Goal: Contribute content

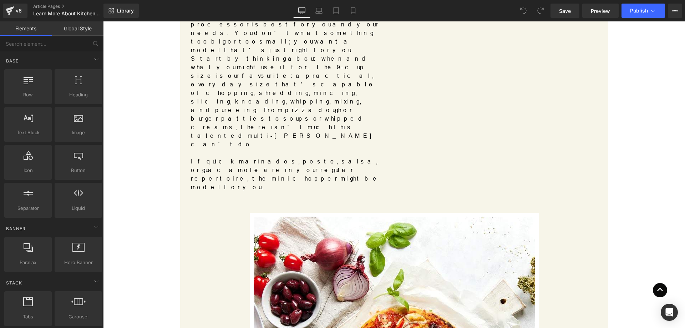
scroll to position [1426, 0]
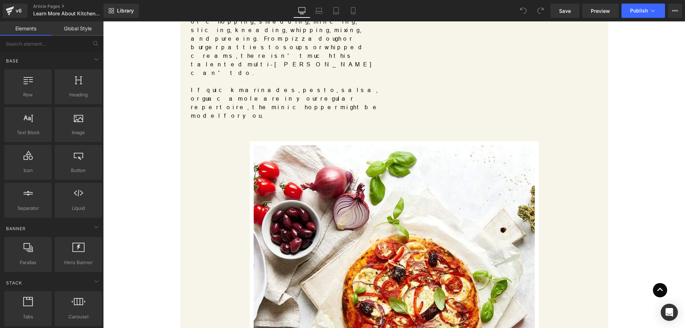
drag, startPoint x: 466, startPoint y: 89, endPoint x: 465, endPoint y: 94, distance: 5.2
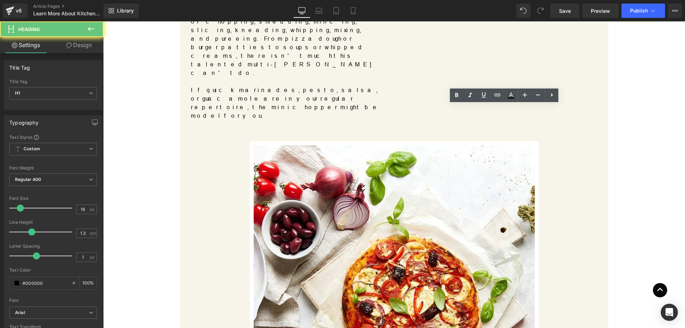
paste div
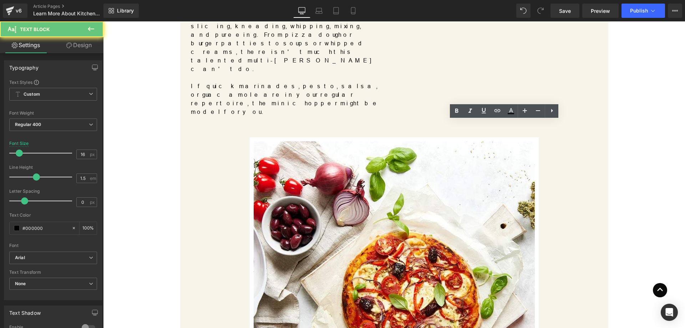
paste div
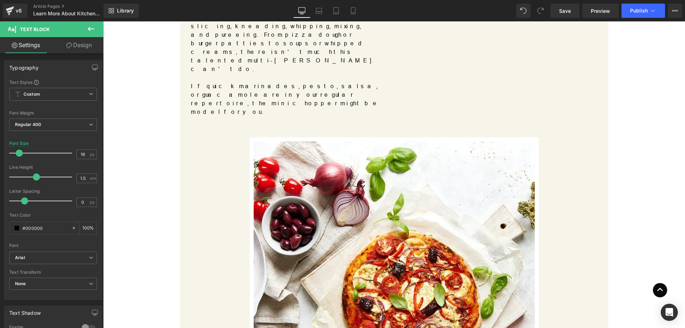
drag, startPoint x: 578, startPoint y: 215, endPoint x: 574, endPoint y: 206, distance: 9.6
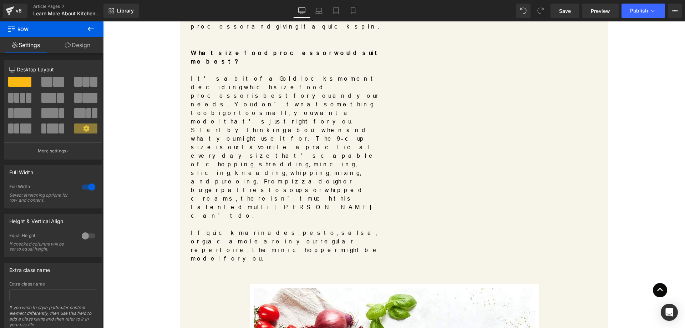
scroll to position [1426, 0]
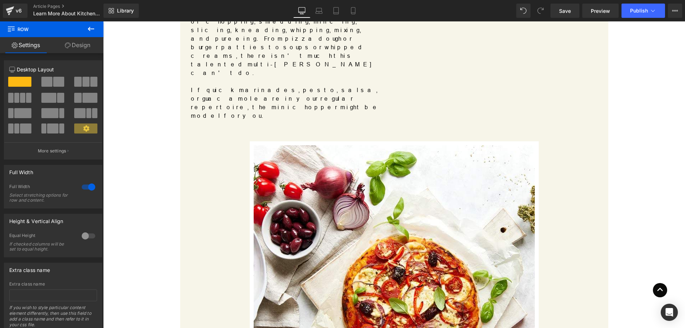
drag, startPoint x: 445, startPoint y: 206, endPoint x: 178, endPoint y: 216, distance: 266.9
click at [103, 21] on span "Button" at bounding box center [103, 21] width 0 height 0
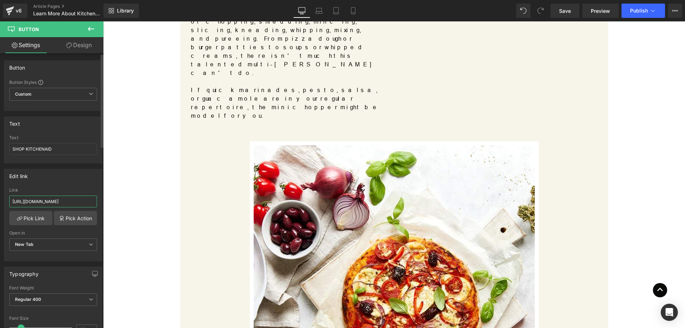
click at [55, 202] on input "[URL][DOMAIN_NAME]" at bounding box center [53, 201] width 88 height 12
paste input "?[DOMAIN_NAME]=Food+Processor&filter.extra.size=9+Cup"
type input "[URL][DOMAIN_NAME][DOMAIN_NAME]"
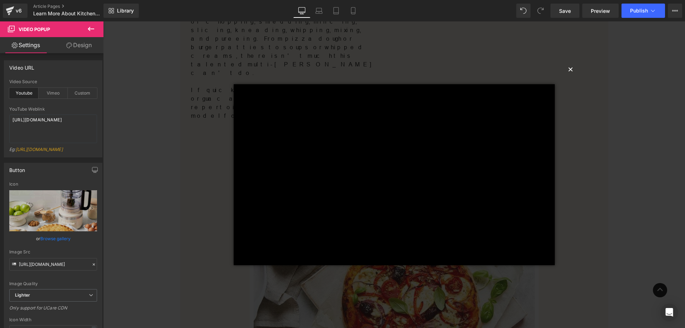
click at [565, 68] on button "×" at bounding box center [570, 68] width 14 height 14
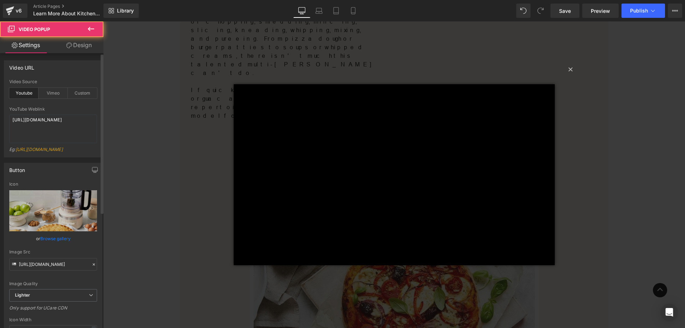
scroll to position [71, 0]
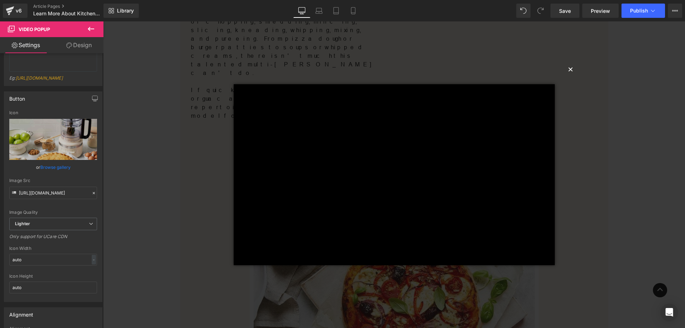
click at [568, 70] on button "×" at bounding box center [570, 68] width 14 height 14
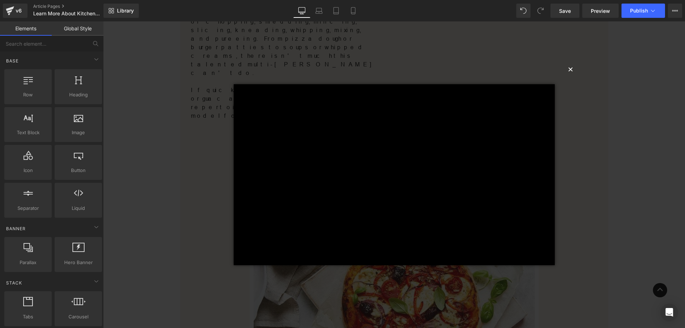
click at [566, 70] on button "×" at bounding box center [570, 68] width 14 height 14
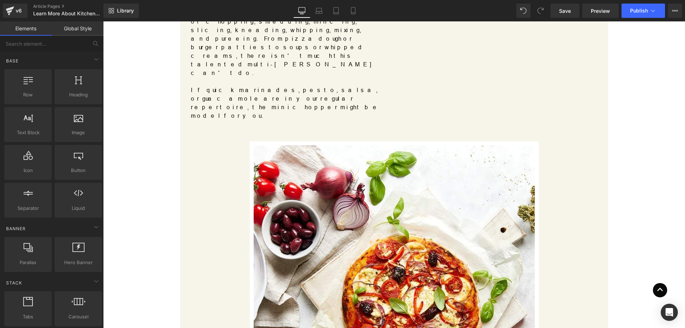
click at [103, 21] on span "Video Popup" at bounding box center [103, 21] width 0 height 0
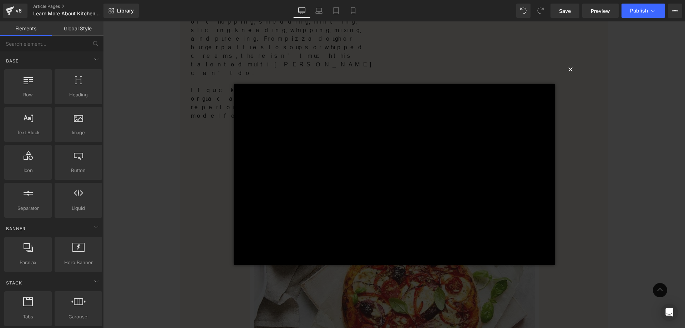
click at [566, 67] on button "×" at bounding box center [570, 68] width 14 height 14
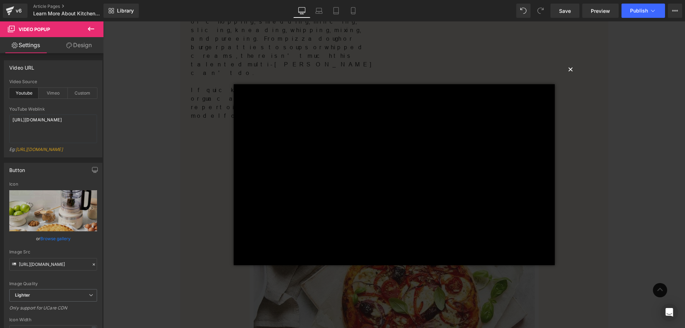
click at [567, 67] on button "×" at bounding box center [570, 68] width 14 height 14
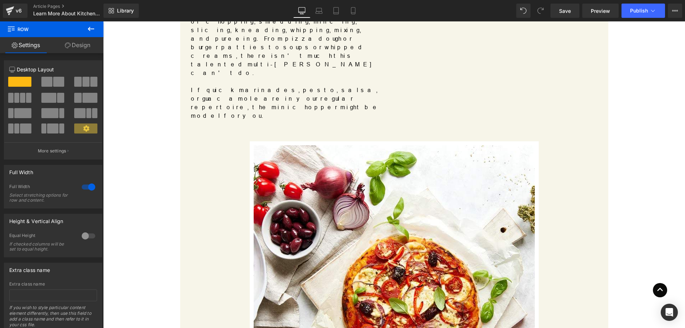
click at [103, 21] on span "Video Popup" at bounding box center [103, 21] width 0 height 0
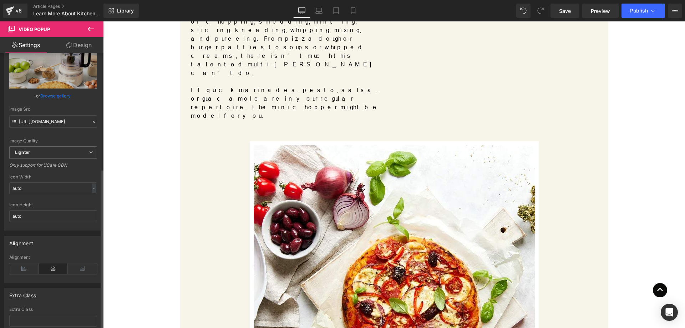
scroll to position [198, 0]
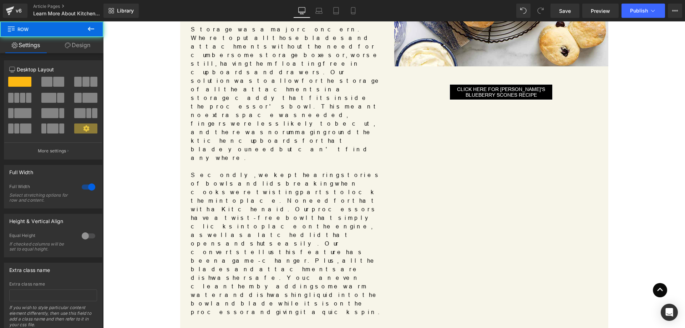
scroll to position [927, 0]
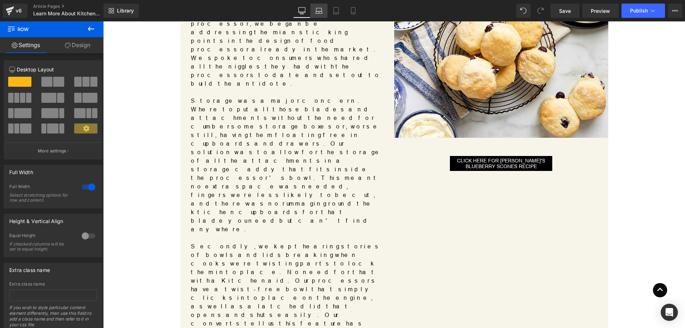
click at [324, 12] on link "Laptop" at bounding box center [318, 11] width 17 height 14
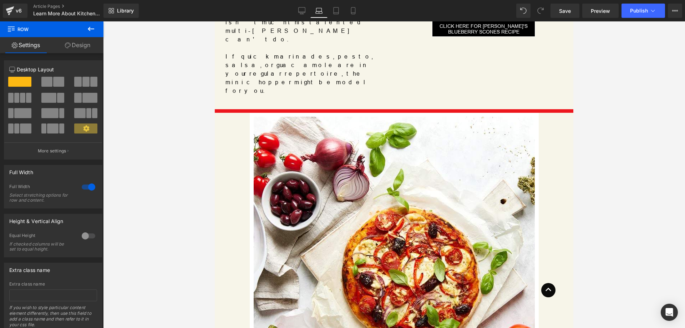
scroll to position [1070, 0]
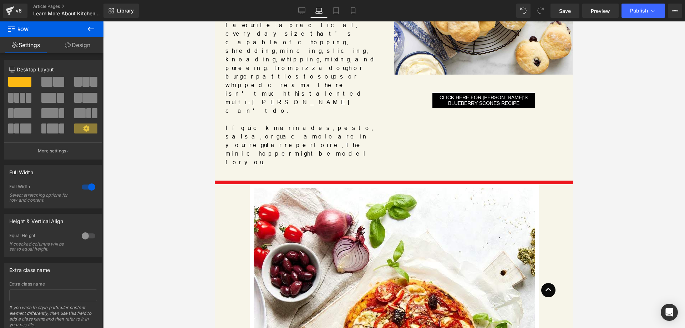
click at [282, 180] on div at bounding box center [394, 182] width 358 height 4
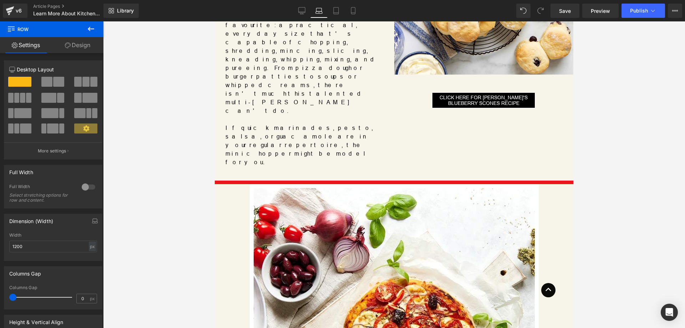
click at [75, 46] on link "Design" at bounding box center [78, 45] width 52 height 16
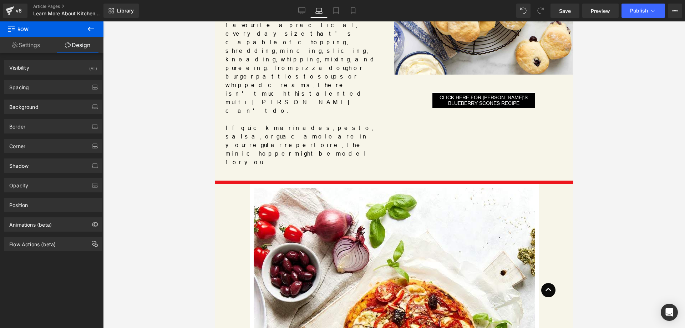
click at [41, 99] on div "Background Color & Image color #ed161d Color #ed161d 100 % Image Replace Image …" at bounding box center [53, 104] width 107 height 20
click at [39, 106] on div "Background" at bounding box center [53, 107] width 98 height 14
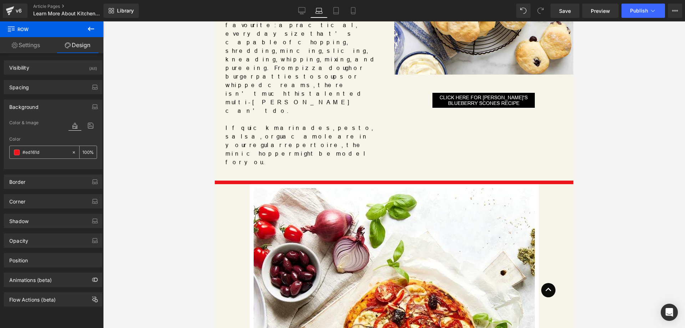
click at [72, 152] on icon at bounding box center [73, 152] width 5 height 5
type input "none"
type input "0"
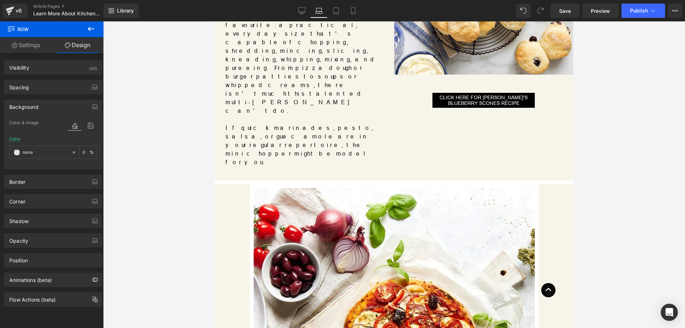
click at [634, 124] on div at bounding box center [394, 174] width 582 height 306
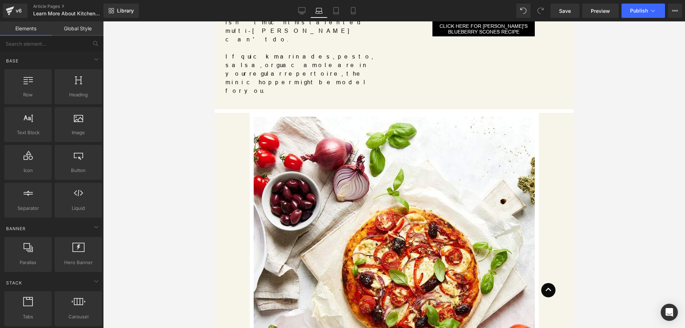
scroll to position [1212, 0]
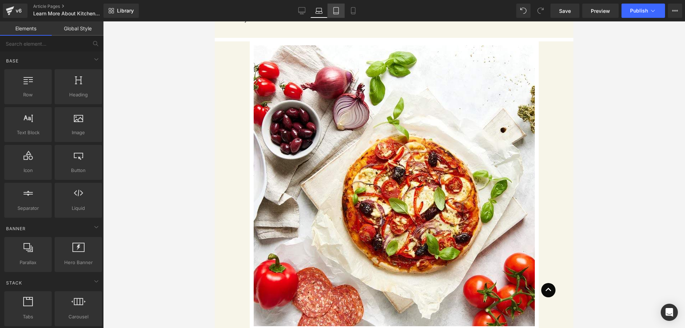
click at [338, 14] on icon at bounding box center [335, 10] width 7 height 7
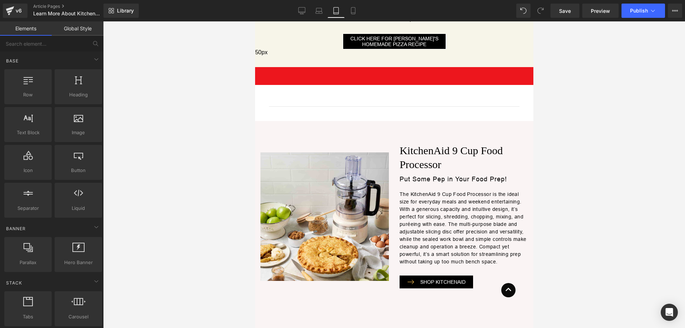
scroll to position [1481, 0]
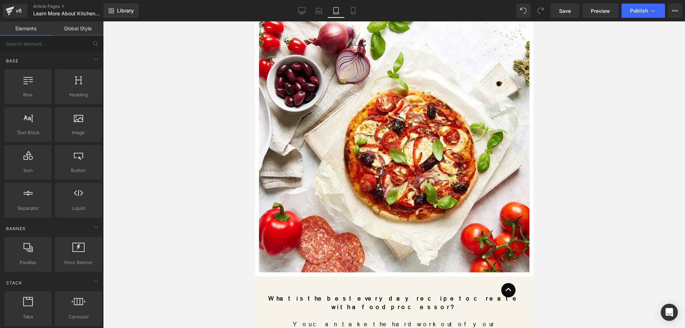
drag, startPoint x: 351, startPoint y: 127, endPoint x: 291, endPoint y: 129, distance: 59.9
click at [351, 16] on div "50px" at bounding box center [394, 7] width 278 height 18
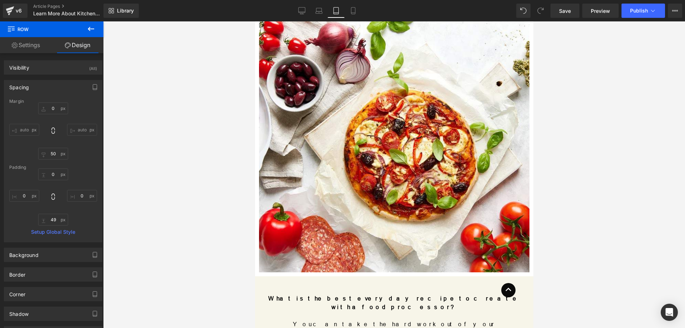
click at [85, 47] on link "Design" at bounding box center [78, 45] width 52 height 16
click at [30, 251] on div "Background" at bounding box center [23, 253] width 29 height 10
click at [72, 298] on icon at bounding box center [73, 300] width 5 height 5
type input "none"
type input "0"
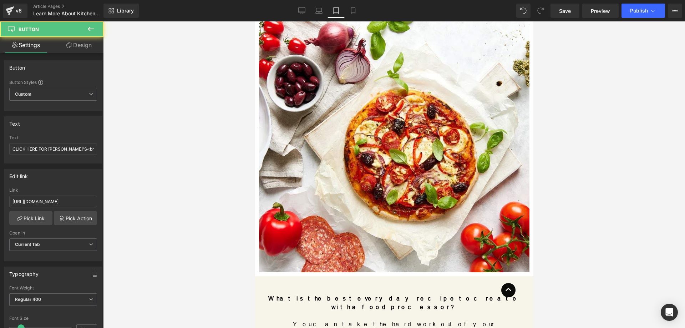
click at [295, 94] on div "Image What is the best everyday recipe to create with a food processor? You can…" at bounding box center [394, 202] width 278 height 409
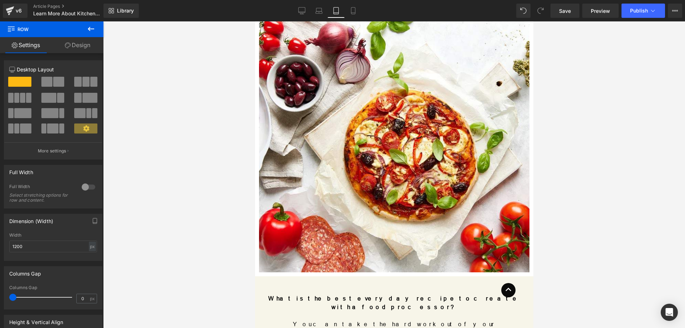
click at [69, 46] on icon at bounding box center [68, 45] width 6 height 6
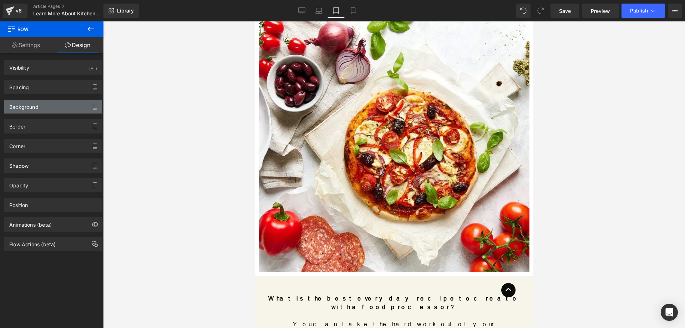
click at [42, 103] on div "Background" at bounding box center [53, 107] width 98 height 14
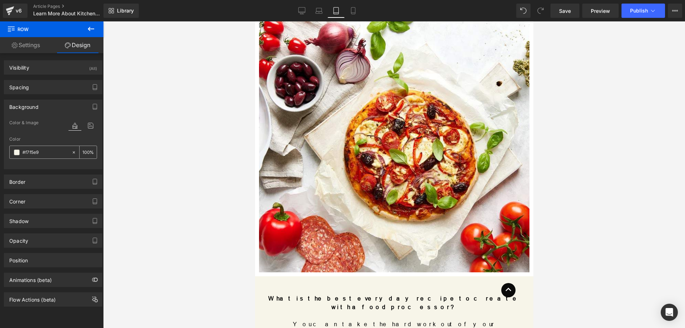
click at [53, 155] on input "#f7f5e9" at bounding box center [45, 152] width 46 height 8
click at [302, 16] on div "49px" at bounding box center [394, 6] width 278 height 17
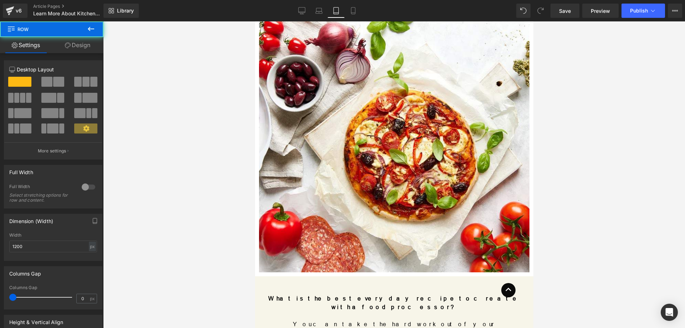
click at [80, 45] on link "Design" at bounding box center [78, 45] width 52 height 16
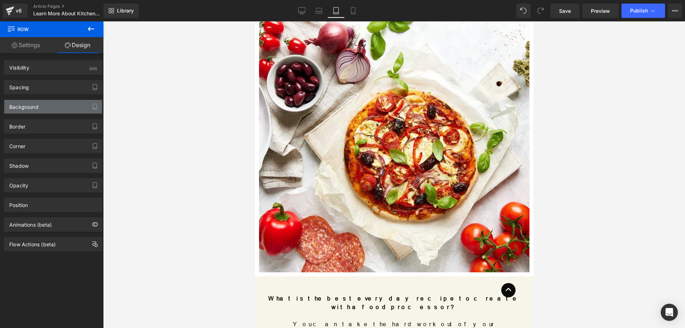
click at [40, 105] on div "Background" at bounding box center [53, 107] width 98 height 14
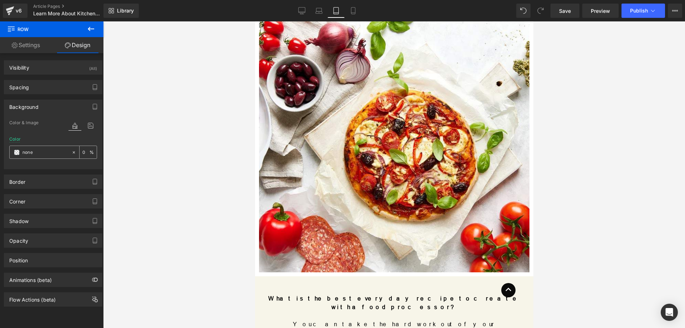
click at [34, 155] on input "none" at bounding box center [45, 152] width 46 height 8
paste input "#f7f5e9"
type input "#f7f5e9"
type input "100"
click at [546, 134] on div at bounding box center [394, 174] width 582 height 306
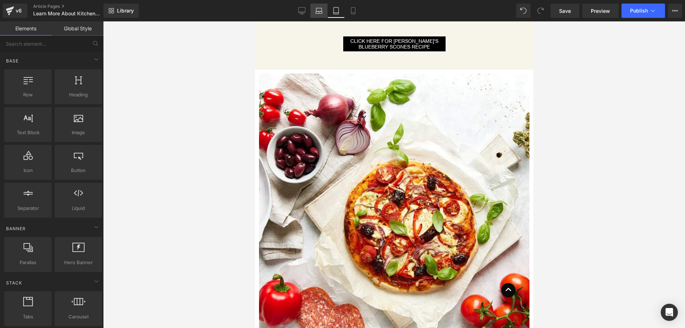
click at [321, 11] on icon at bounding box center [319, 12] width 7 height 2
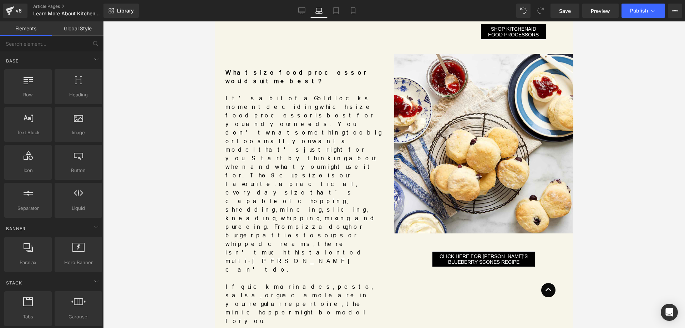
scroll to position [1054, 0]
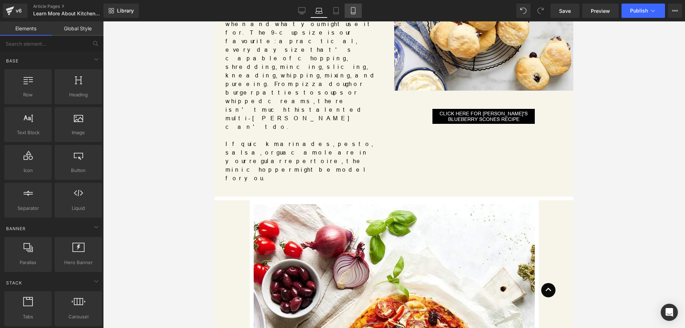
click at [356, 13] on icon at bounding box center [352, 10] width 7 height 7
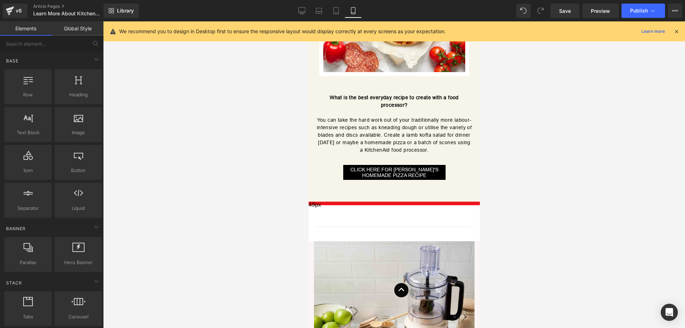
scroll to position [1263, 0]
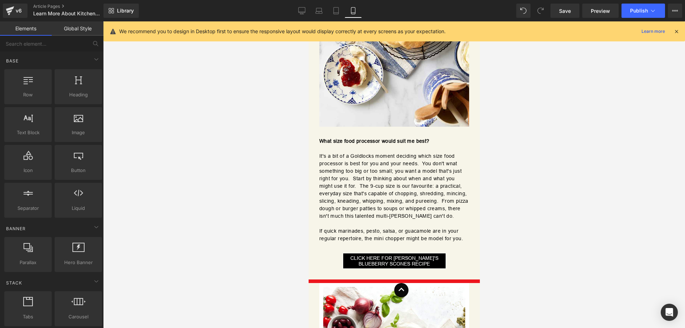
click at [321, 283] on div at bounding box center [393, 281] width 171 height 4
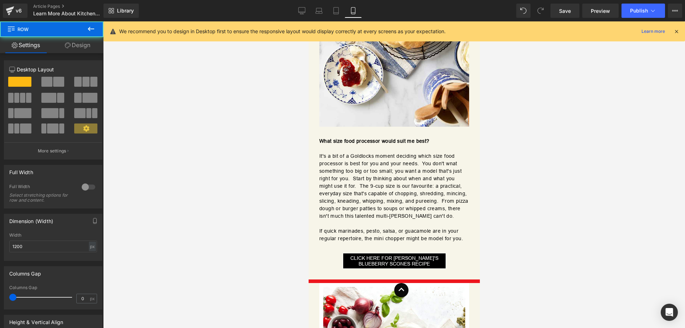
click at [74, 36] on span "Row" at bounding box center [42, 29] width 71 height 16
click at [73, 48] on link "Design" at bounding box center [78, 45] width 52 height 16
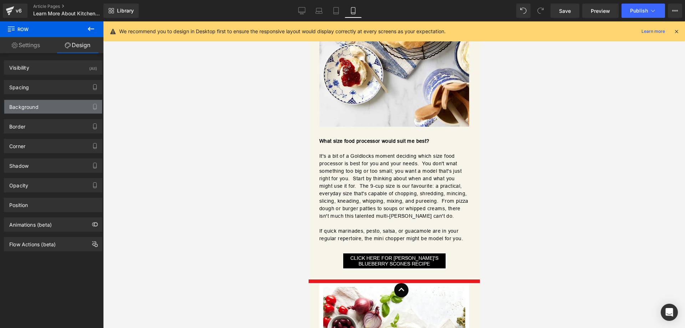
click at [36, 107] on div "Background" at bounding box center [23, 105] width 29 height 10
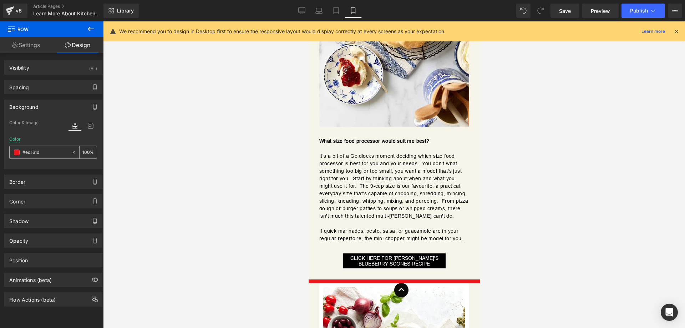
click at [56, 150] on input "#ed161d" at bounding box center [45, 152] width 46 height 8
paste input "f7f5e9"
type input "#f7f5e9"
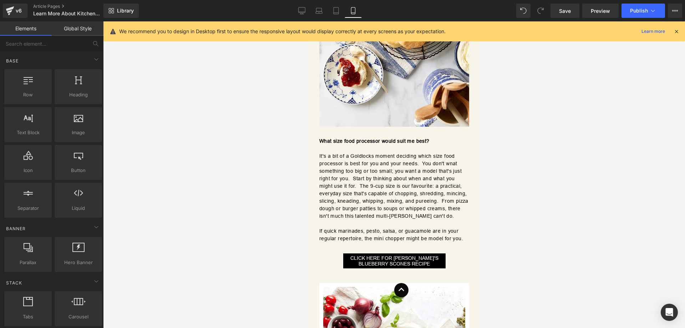
drag, startPoint x: 510, startPoint y: 178, endPoint x: 160, endPoint y: 160, distance: 349.9
click at [510, 178] on div at bounding box center [394, 174] width 582 height 306
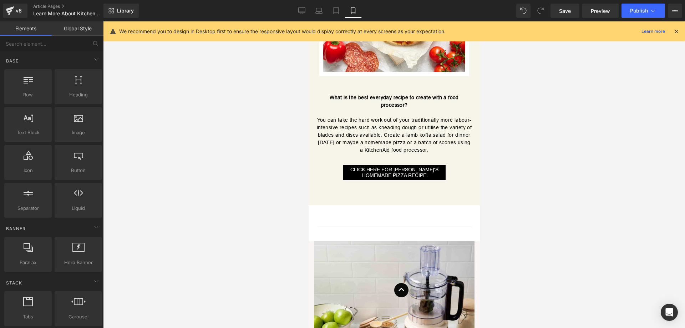
scroll to position [1477, 0]
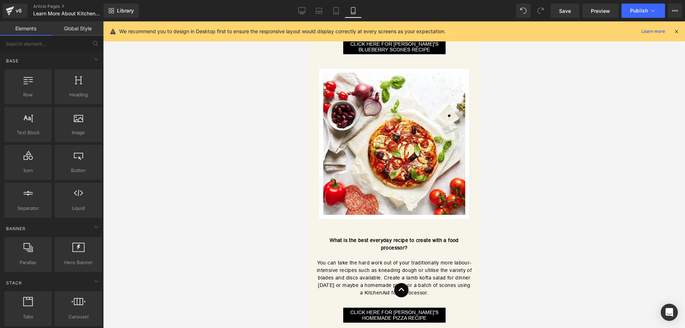
click at [308, 21] on span "Row" at bounding box center [308, 21] width 0 height 0
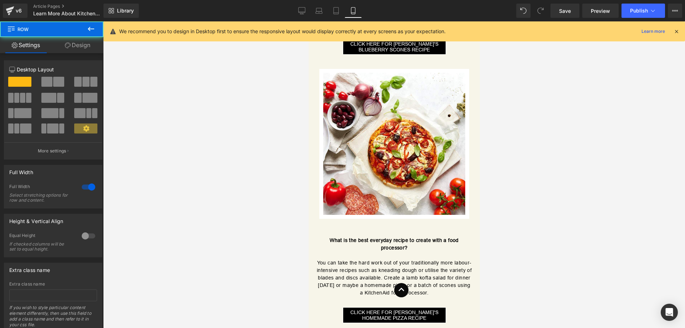
click at [73, 48] on link "Design" at bounding box center [78, 45] width 52 height 16
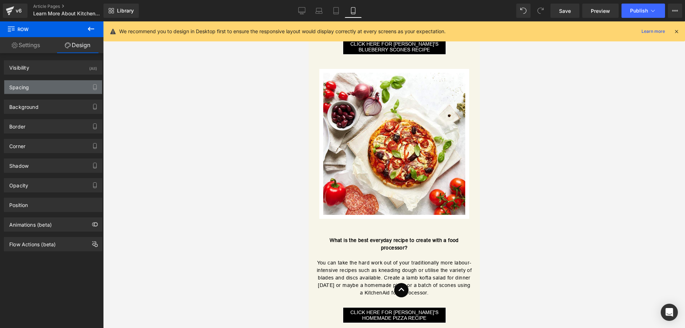
type input "30"
type input "0"
type input "63"
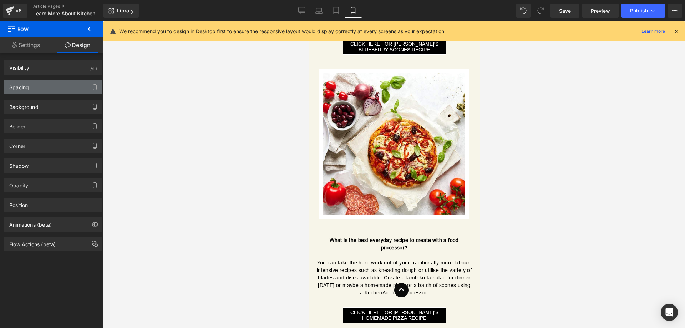
type input "0"
click at [43, 85] on div "Spacing" at bounding box center [53, 87] width 98 height 14
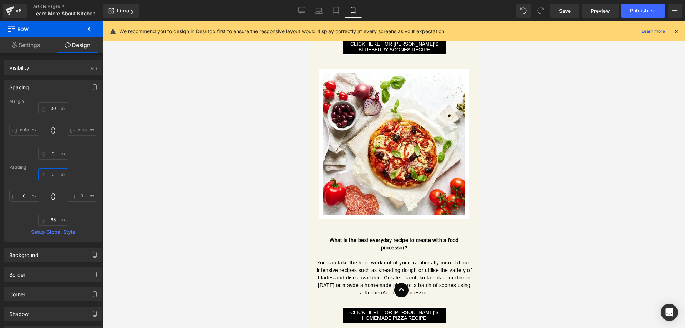
click at [54, 175] on input "0" at bounding box center [53, 174] width 30 height 12
type input "30"
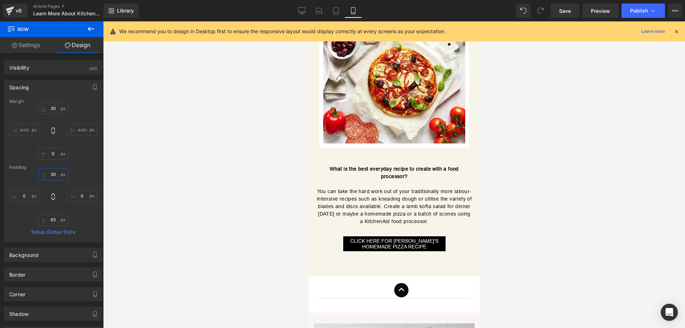
drag, startPoint x: 324, startPoint y: 66, endPoint x: 615, endPoint y: 92, distance: 291.8
click at [308, 21] on span "Row" at bounding box center [308, 21] width 0 height 0
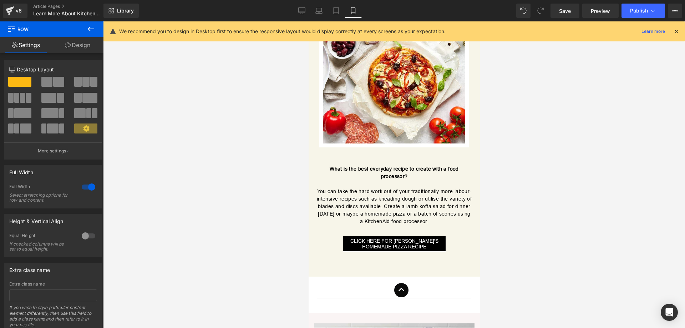
click at [84, 184] on div at bounding box center [88, 186] width 17 height 11
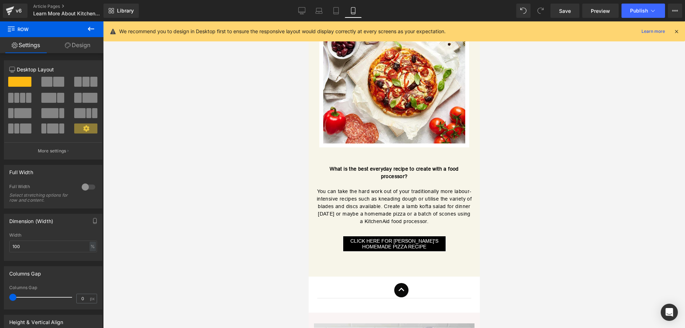
scroll to position [71, 0]
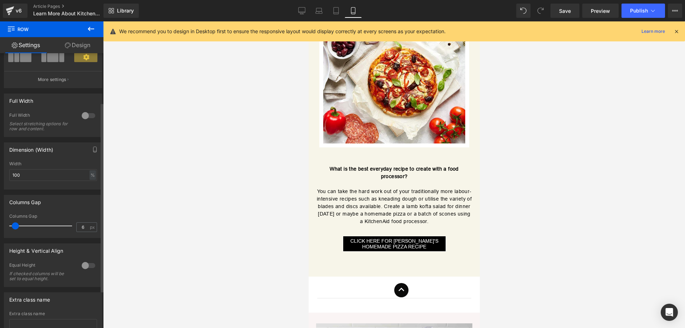
type input "5"
click at [16, 226] on span at bounding box center [14, 225] width 7 height 7
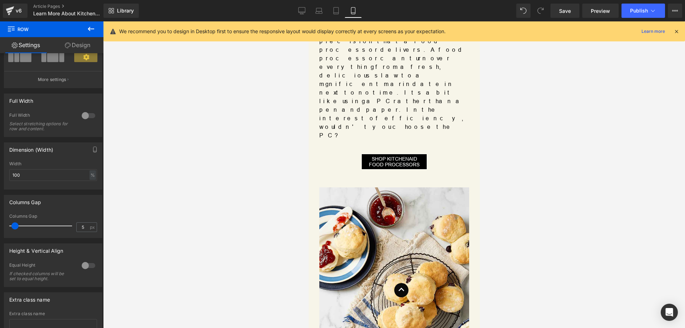
scroll to position [1049, 0]
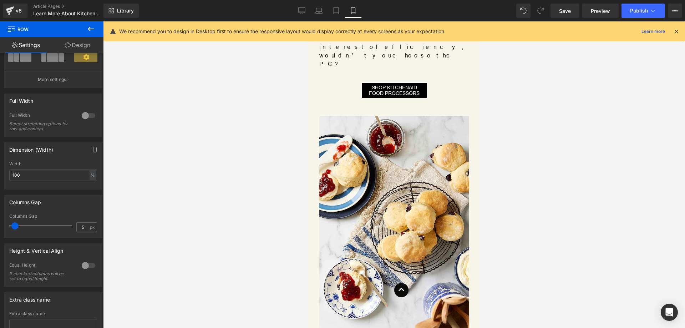
click at [308, 21] on icon at bounding box center [308, 21] width 0 height 0
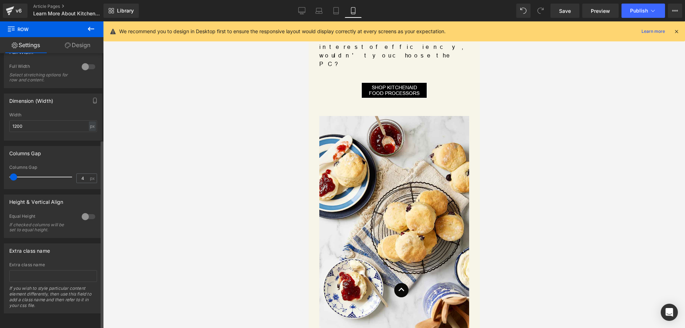
type input "5"
click at [16, 173] on span at bounding box center [14, 176] width 7 height 7
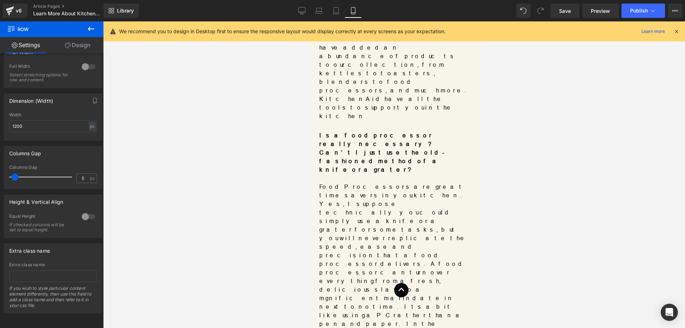
scroll to position [692, 0]
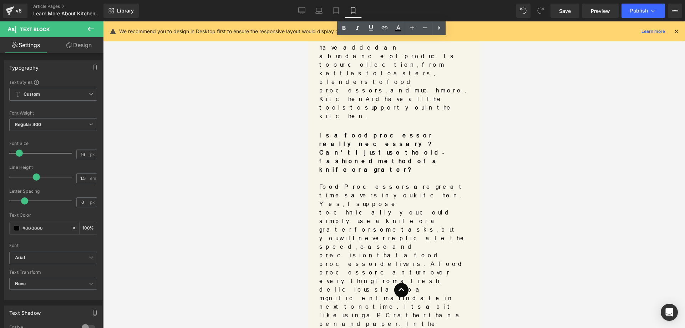
scroll to position [978, 0]
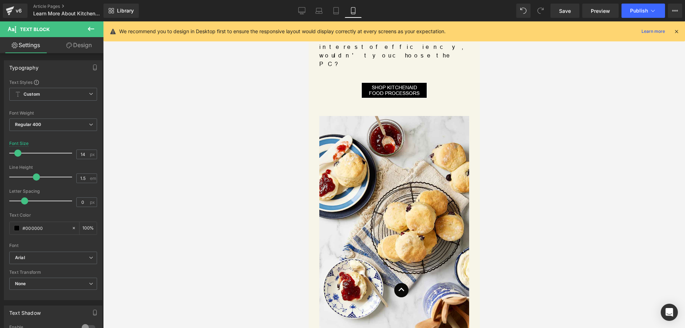
scroll to position [692, 0]
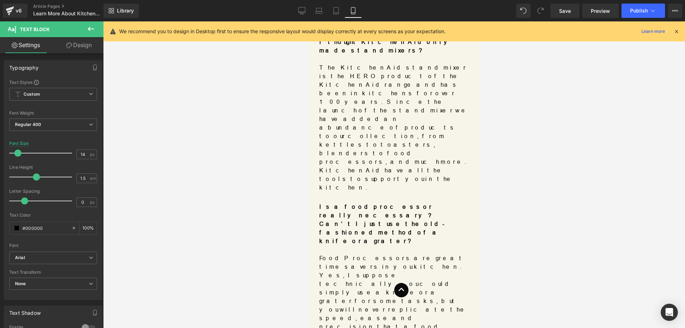
click at [80, 153] on input "16" at bounding box center [83, 154] width 12 height 9
type input "14"
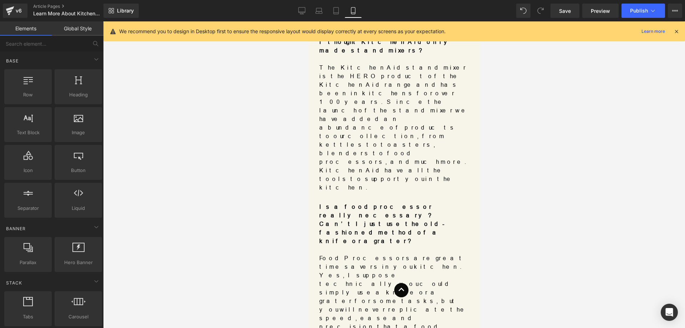
click at [153, 135] on div at bounding box center [394, 174] width 582 height 306
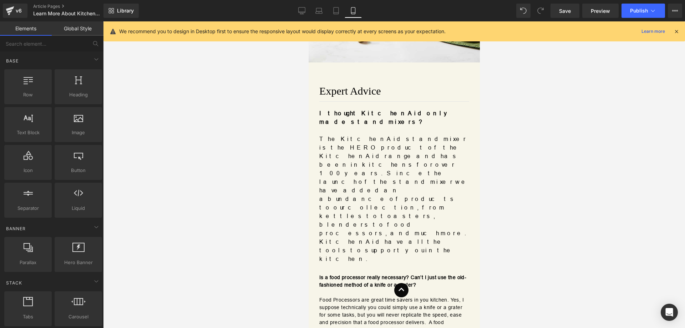
scroll to position [550, 0]
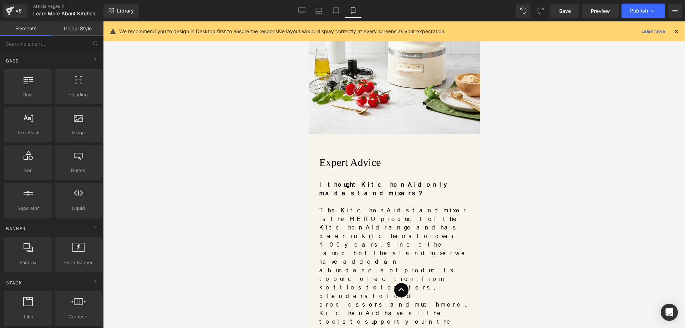
click at [352, 206] on p "The KitchenAid stand mixer is the HERO product of the KitchenAid range and has …" at bounding box center [394, 270] width 150 height 128
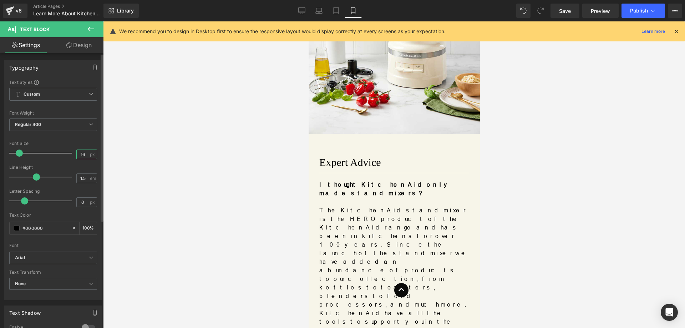
click at [82, 152] on input "16" at bounding box center [83, 154] width 12 height 9
type input "14"
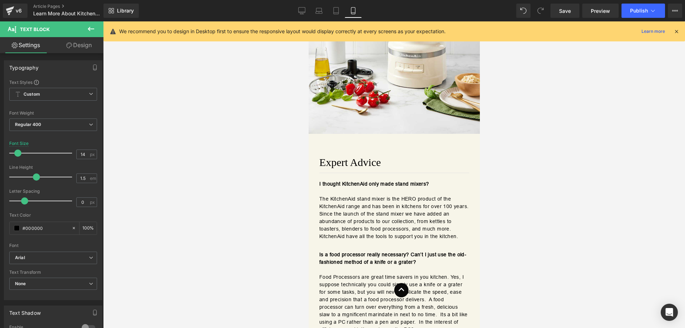
click at [399, 251] on b "Is a food processor really necessary? Can’t I just use the old-fashioned method…" at bounding box center [392, 257] width 147 height 13
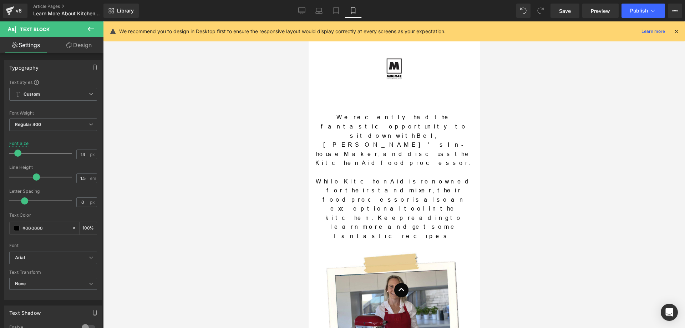
scroll to position [0, 0]
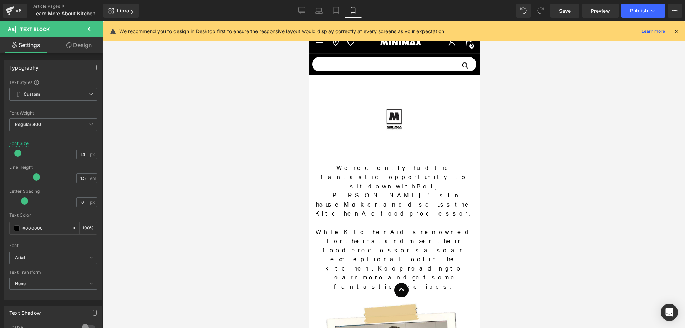
click at [400, 178] on p "We recently had the fantastic opportunity to sit down with Bel, [PERSON_NAME]'s…" at bounding box center [393, 190] width 160 height 55
click at [84, 152] on input "16" at bounding box center [83, 154] width 12 height 9
type input "14"
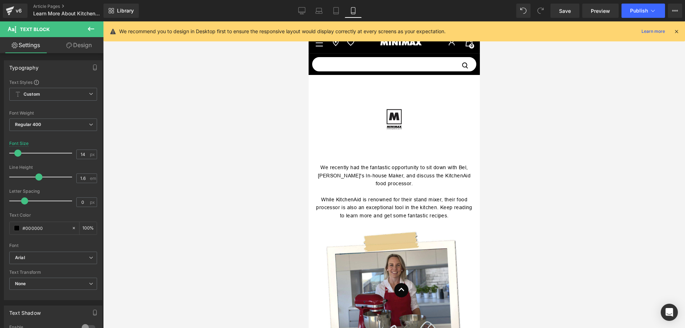
drag, startPoint x: 502, startPoint y: 138, endPoint x: 498, endPoint y: 136, distance: 4.6
click at [502, 138] on div at bounding box center [394, 174] width 582 height 306
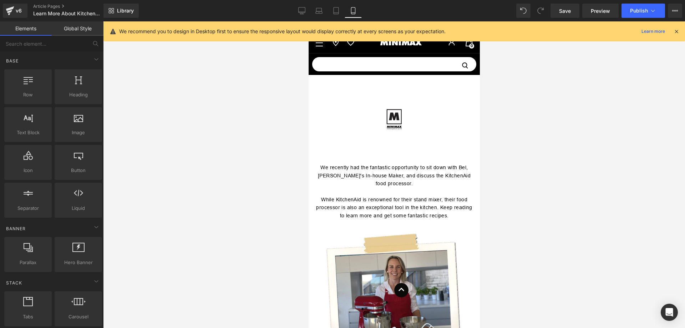
click at [308, 21] on span "Row" at bounding box center [308, 21] width 0 height 0
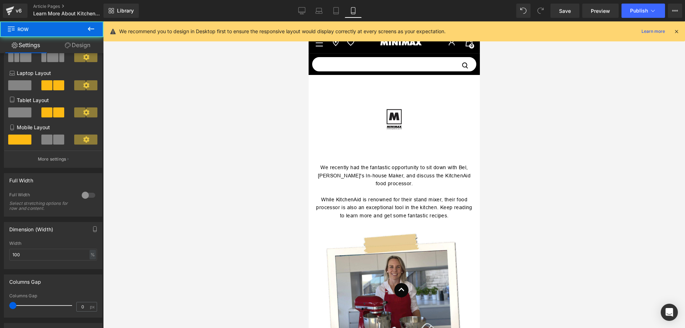
scroll to position [143, 0]
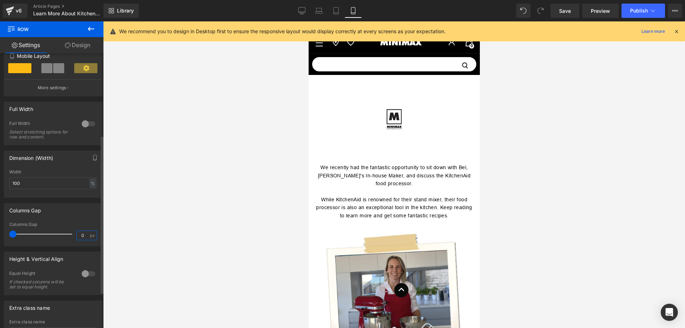
click at [79, 234] on input "0" at bounding box center [83, 235] width 12 height 9
type input "5"
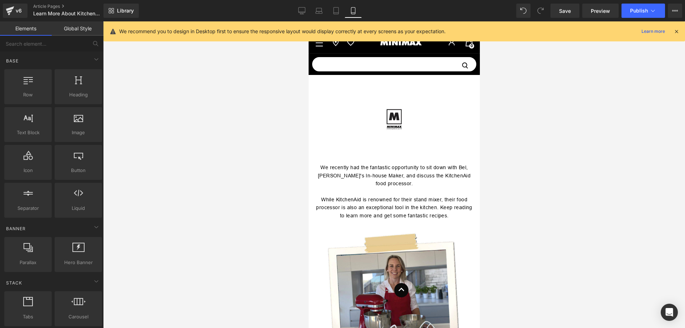
click at [512, 161] on div at bounding box center [394, 174] width 582 height 306
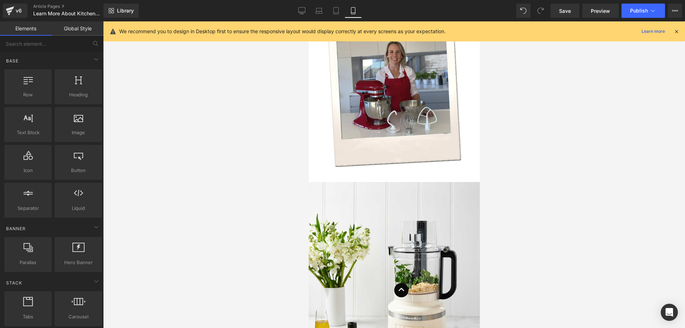
scroll to position [285, 0]
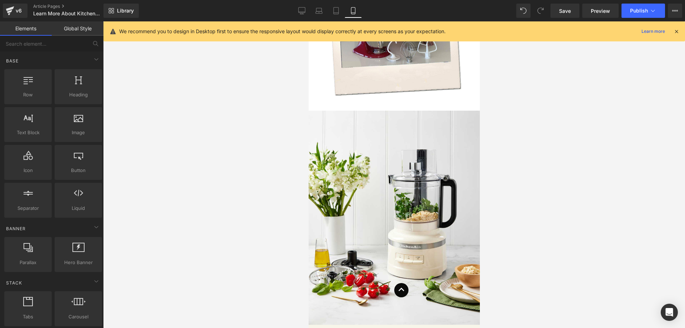
click at [349, 138] on img at bounding box center [393, 218] width 171 height 214
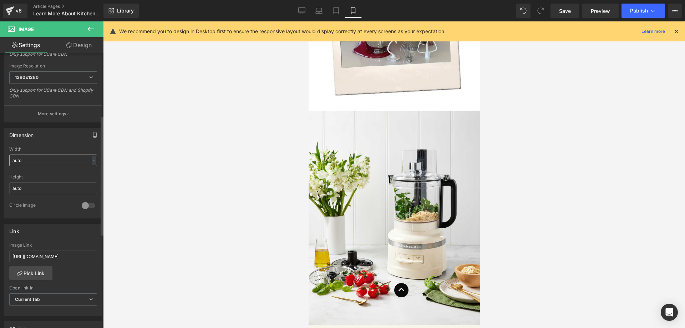
scroll to position [0, 0]
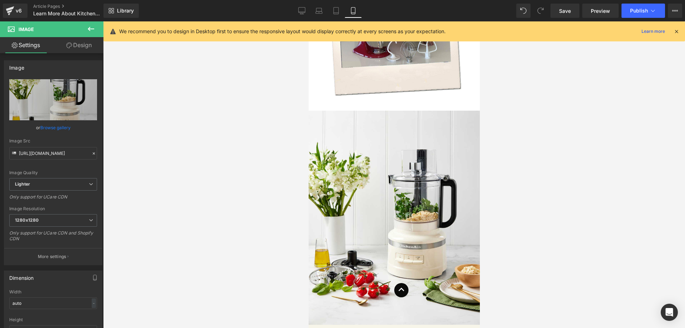
click at [308, 21] on span "Row" at bounding box center [308, 21] width 0 height 0
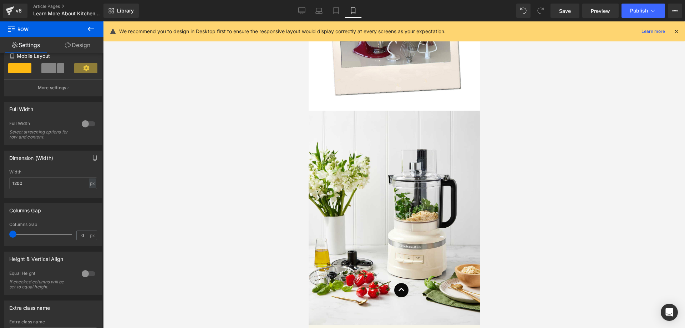
scroll to position [205, 0]
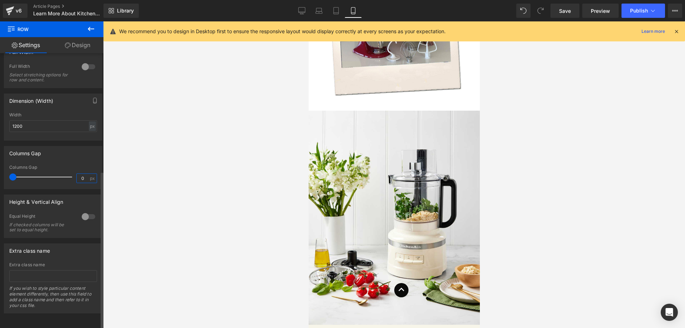
click at [82, 174] on input "0" at bounding box center [83, 178] width 12 height 9
type input "5"
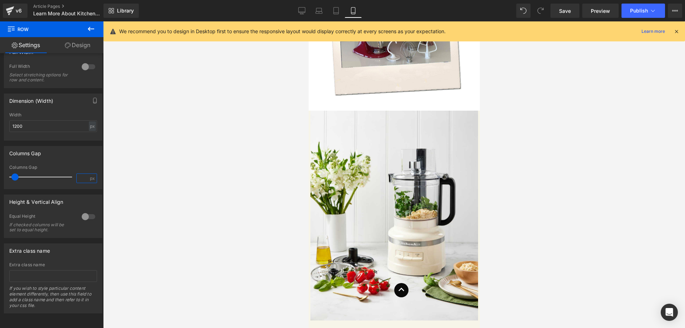
type input "5"
click at [569, 163] on div at bounding box center [394, 174] width 582 height 306
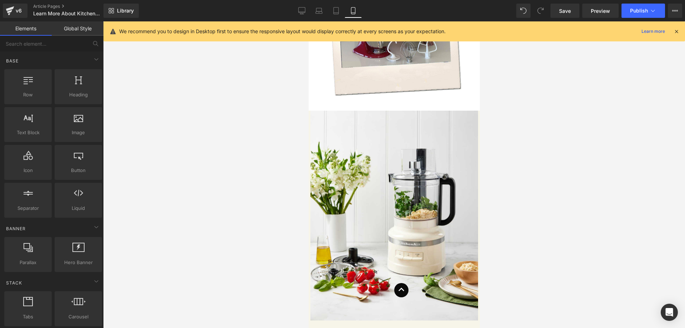
click at [308, 21] on span "Row" at bounding box center [308, 21] width 0 height 0
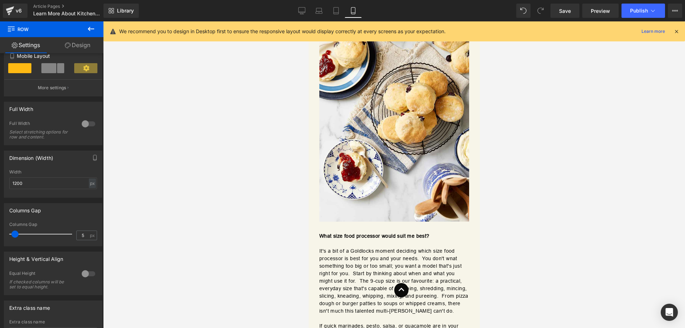
scroll to position [1212, 0]
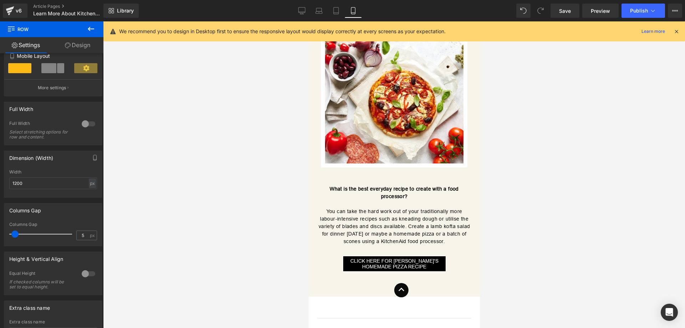
click at [374, 188] on b "What is the best everyday recipe to create with a food processor?" at bounding box center [393, 192] width 129 height 13
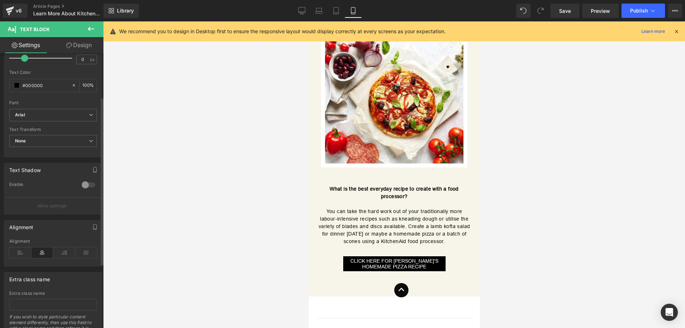
scroll to position [177, 0]
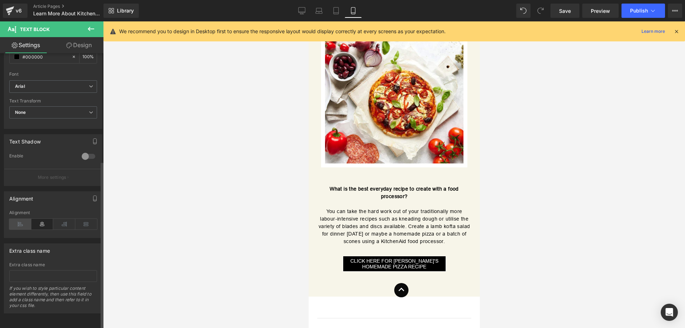
click at [29, 220] on icon at bounding box center [20, 224] width 22 height 11
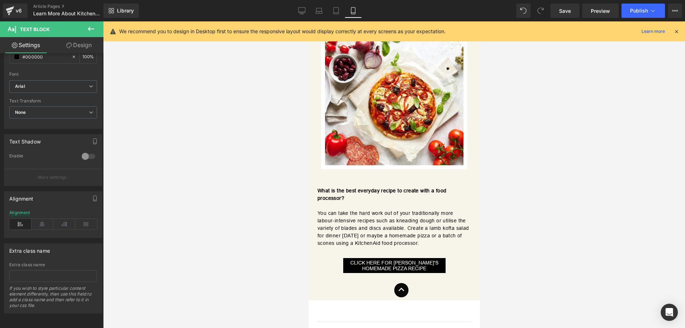
scroll to position [1070, 0]
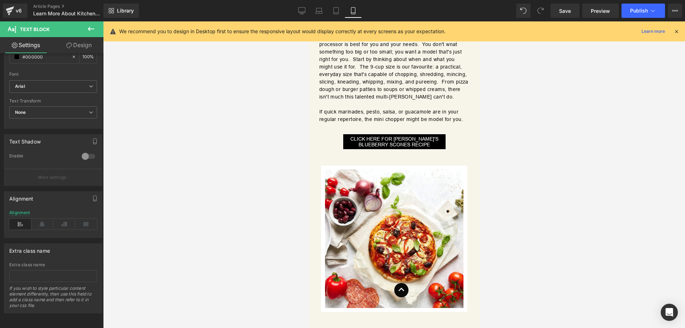
click at [340, 166] on img at bounding box center [394, 238] width 146 height 146
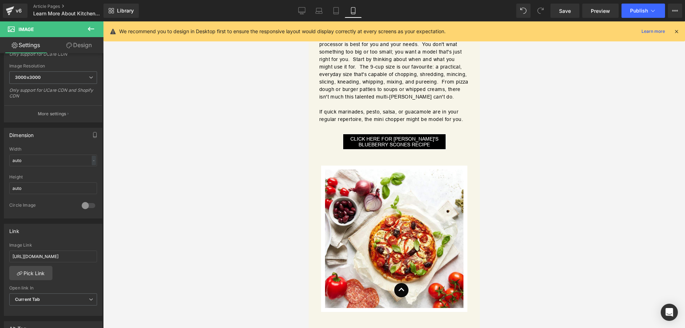
scroll to position [1141, 0]
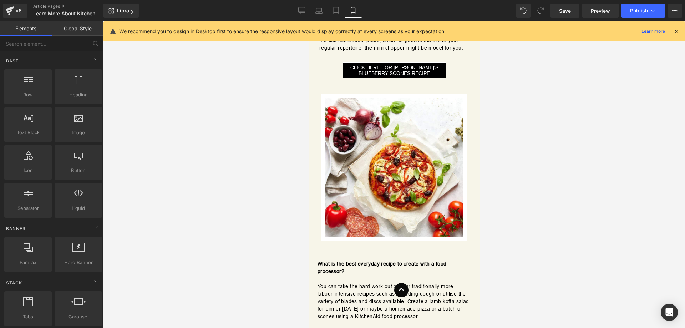
click at [507, 190] on div at bounding box center [394, 174] width 582 height 306
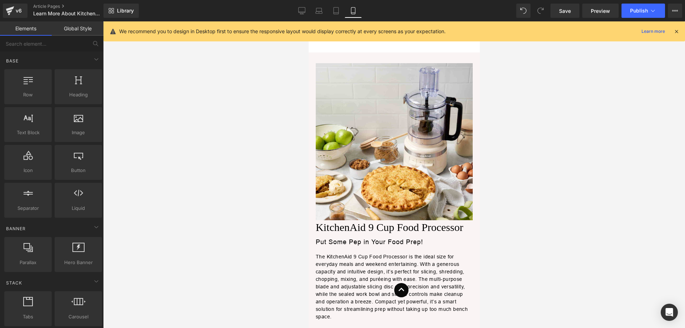
scroll to position [1569, 0]
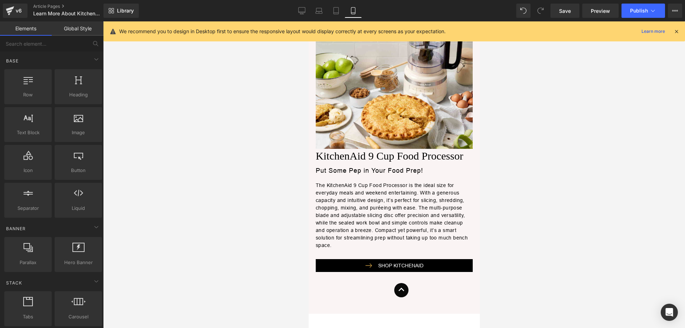
click at [308, 21] on span "Row" at bounding box center [308, 21] width 0 height 0
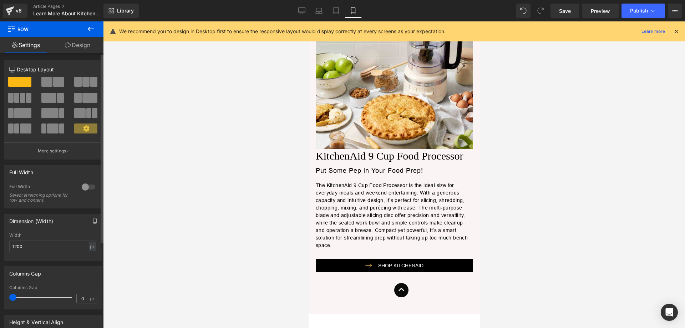
scroll to position [71, 0]
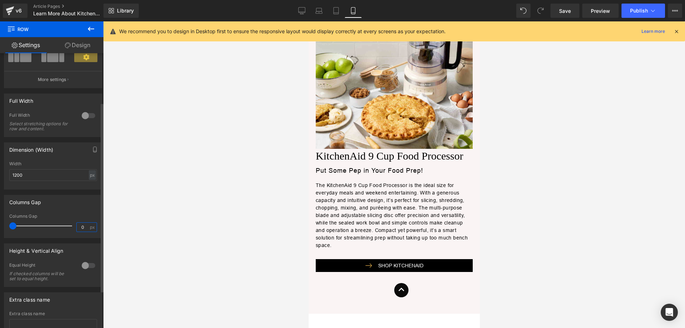
click at [81, 226] on input "0" at bounding box center [83, 227] width 12 height 9
type input "5"
click at [83, 206] on div "Columns Gap" at bounding box center [53, 202] width 98 height 14
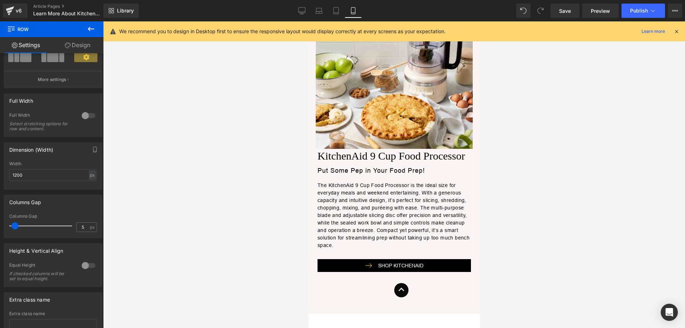
click at [519, 185] on div at bounding box center [394, 174] width 582 height 306
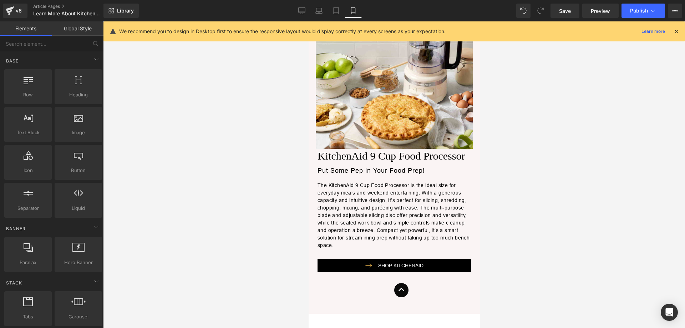
click at [308, 21] on span "Row" at bounding box center [308, 21] width 0 height 0
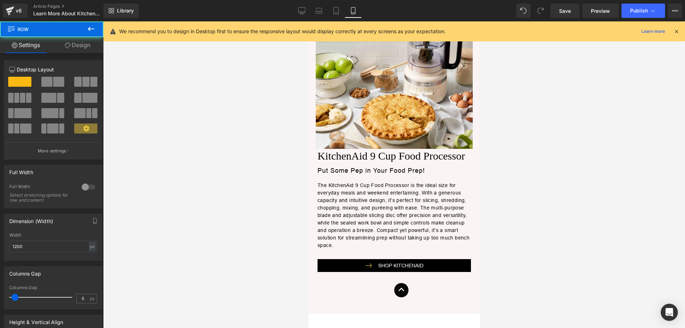
drag, startPoint x: 75, startPoint y: 42, endPoint x: 37, endPoint y: 83, distance: 56.3
click at [75, 41] on link "Design" at bounding box center [78, 45] width 52 height 16
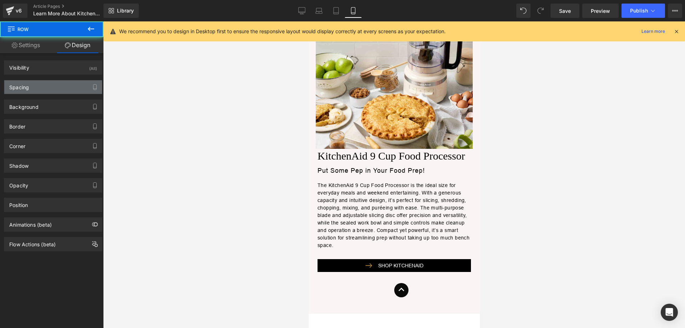
type input "0"
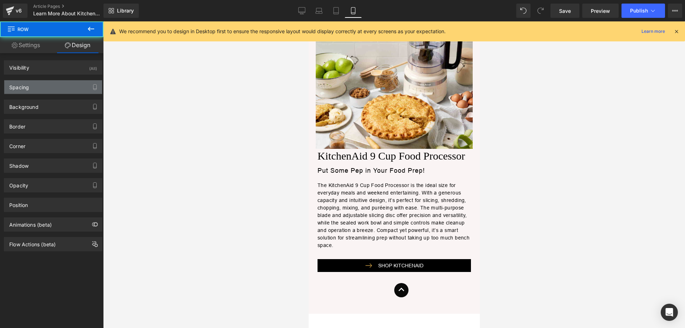
type input "0"
click at [36, 83] on div "Spacing" at bounding box center [53, 87] width 98 height 14
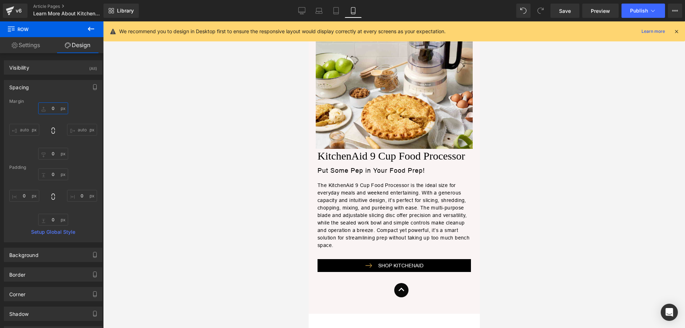
click at [53, 105] on input "0" at bounding box center [53, 108] width 30 height 12
type input "5"
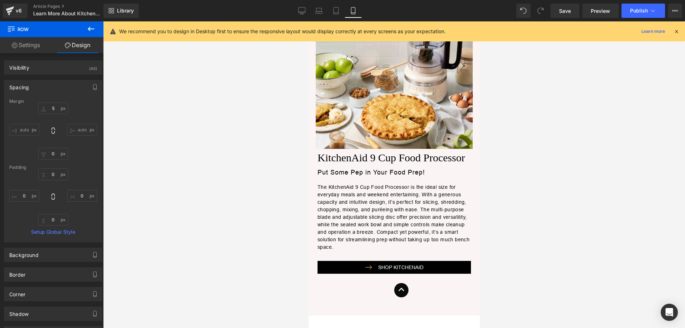
click at [185, 132] on div at bounding box center [394, 174] width 582 height 306
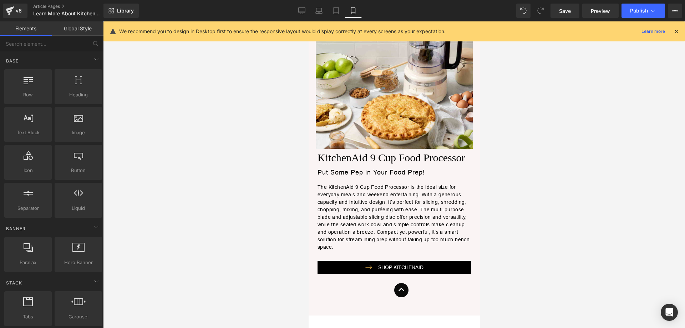
scroll to position [1712, 0]
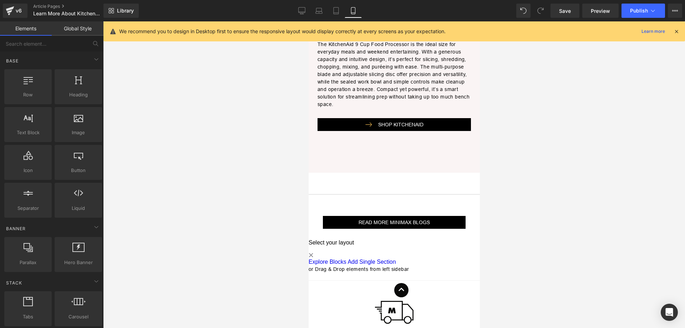
click at [308, 21] on span "Button" at bounding box center [308, 21] width 0 height 0
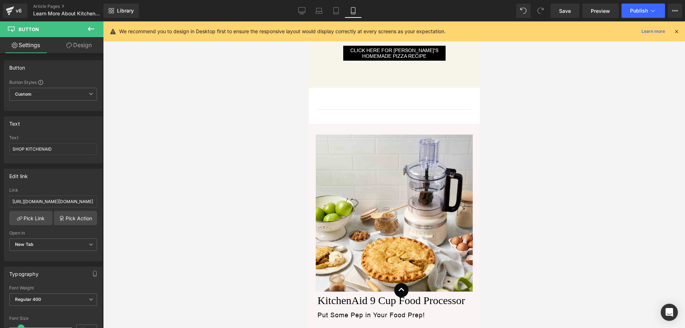
scroll to position [1569, 0]
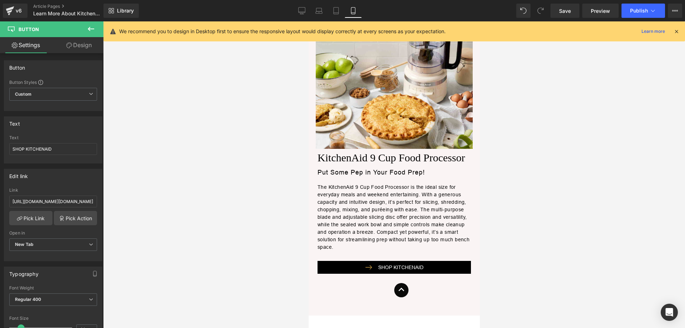
click at [345, 122] on img at bounding box center [393, 70] width 157 height 157
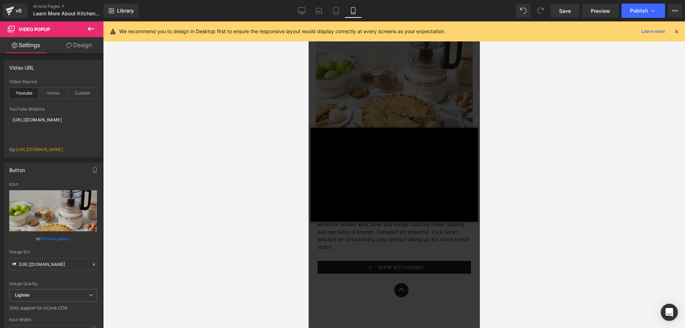
click at [383, 252] on div "× Loading..." at bounding box center [393, 174] width 171 height 306
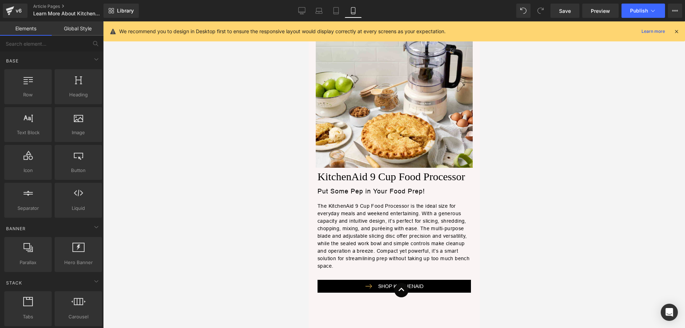
scroll to position [1621, 0]
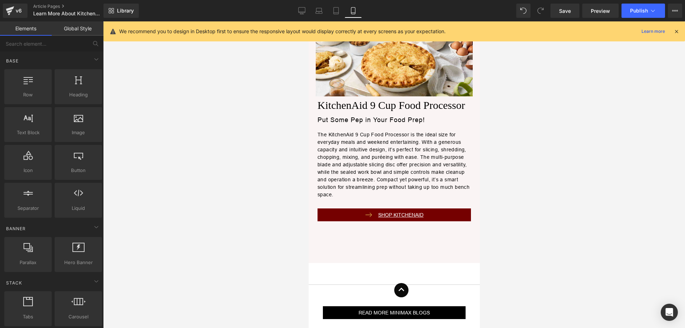
click at [364, 218] on span "SHOP KITCHENAID" at bounding box center [393, 215] width 58 height 6
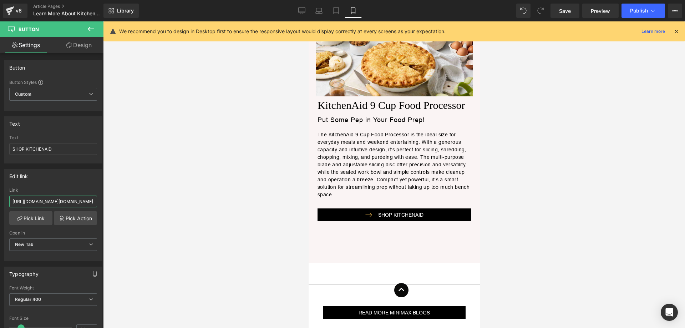
scroll to position [0, 146]
drag, startPoint x: 57, startPoint y: 203, endPoint x: 109, endPoint y: 201, distance: 52.4
click at [109, 201] on div "Button You are previewing how the will restyle your page. You can not edit Elem…" at bounding box center [342, 170] width 685 height 340
click at [308, 21] on icon at bounding box center [308, 21] width 0 height 0
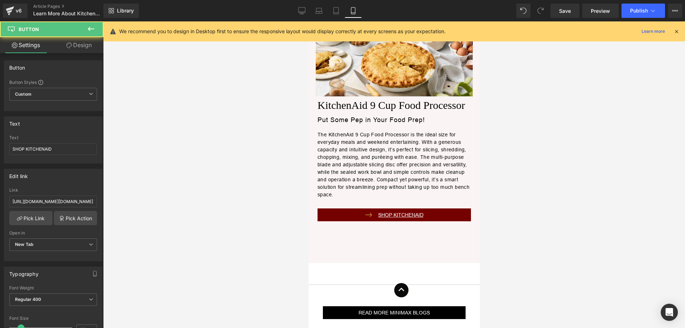
click at [360, 221] on link "SHOP KITCHENAID" at bounding box center [393, 214] width 153 height 13
click at [426, 221] on link "SHOP KITCHENAID" at bounding box center [393, 214] width 153 height 13
click at [419, 218] on span "SHOP KITCHENAID" at bounding box center [393, 215] width 58 height 6
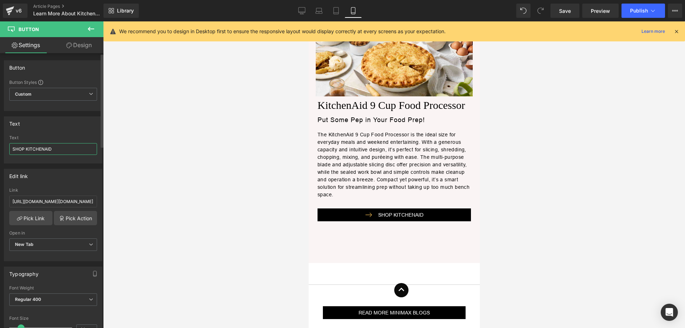
click at [58, 147] on input "SHOP KITCHENAID" at bounding box center [53, 149] width 88 height 12
type input "SHOP KITCHENAID FOOD PROCESSOR"
click at [534, 221] on div at bounding box center [394, 174] width 582 height 306
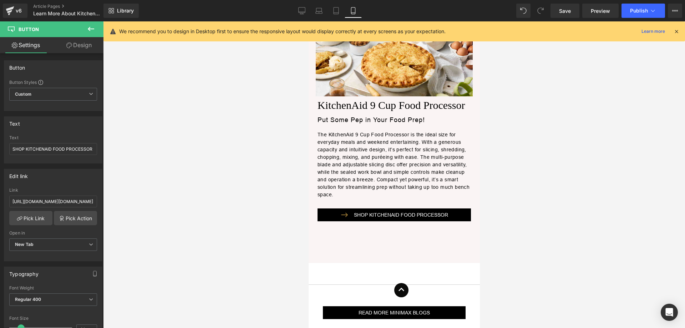
scroll to position [0, 0]
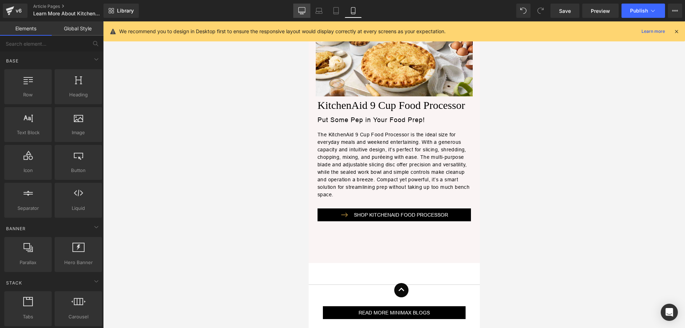
click at [304, 15] on link "Desktop" at bounding box center [301, 11] width 17 height 14
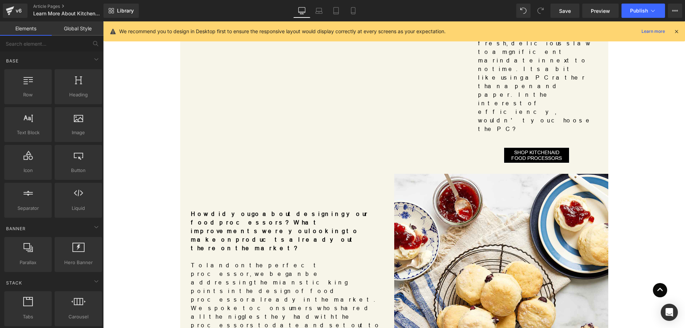
scroll to position [776, 0]
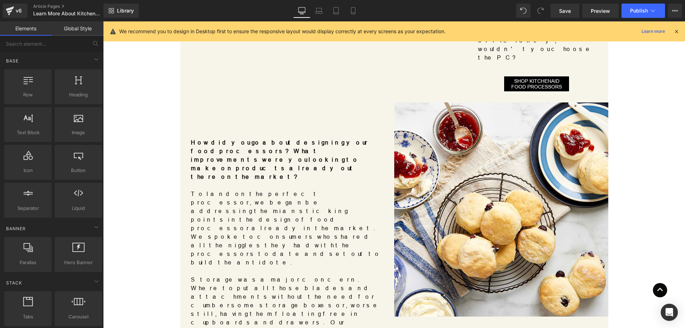
click at [103, 21] on span at bounding box center [103, 21] width 0 height 0
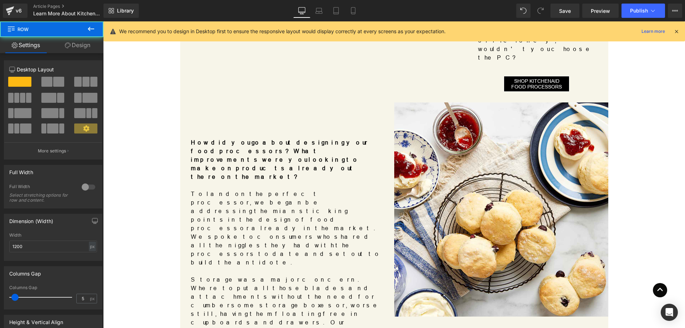
click at [81, 45] on link "Design" at bounding box center [78, 45] width 52 height 16
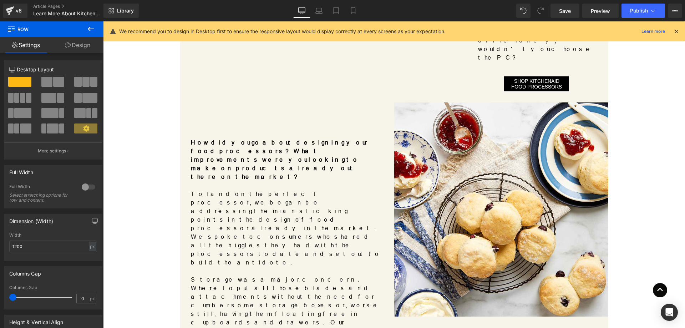
click at [76, 47] on link "Design" at bounding box center [78, 45] width 52 height 16
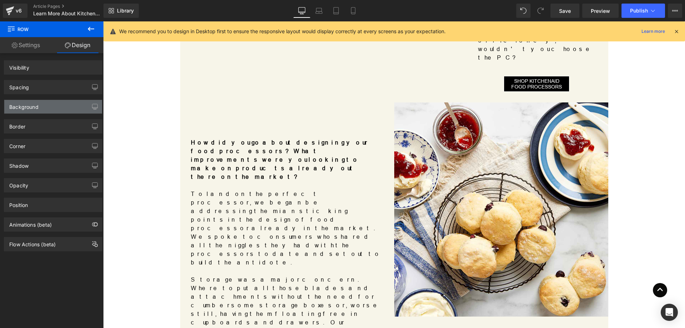
click at [37, 104] on div "Background" at bounding box center [23, 105] width 29 height 10
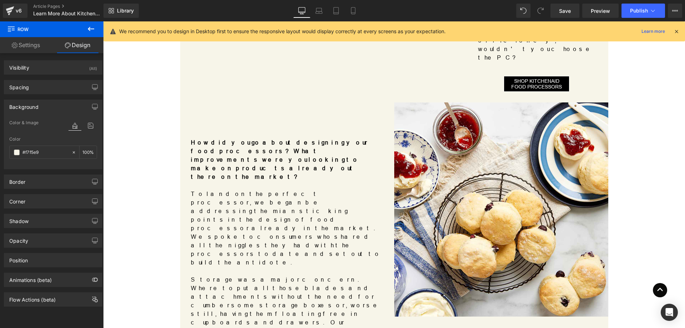
click at [49, 144] on div "Color #f7f5e9 100 %" at bounding box center [53, 152] width 88 height 30
click at [47, 154] on input "#f7f5e9" at bounding box center [45, 152] width 46 height 8
click at [103, 21] on span at bounding box center [103, 21] width 0 height 0
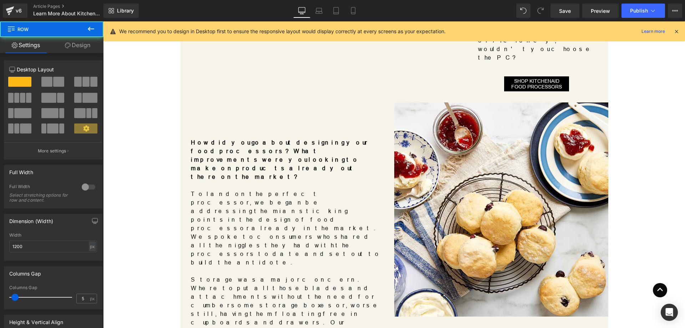
click at [79, 45] on link "Design" at bounding box center [78, 45] width 52 height 16
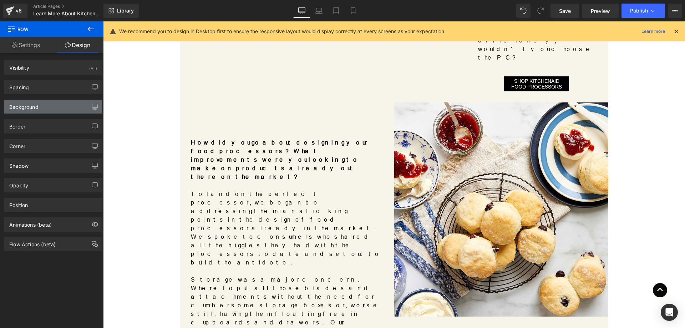
type input "#ed161d"
type input "100"
click at [29, 107] on div "Background" at bounding box center [23, 105] width 29 height 10
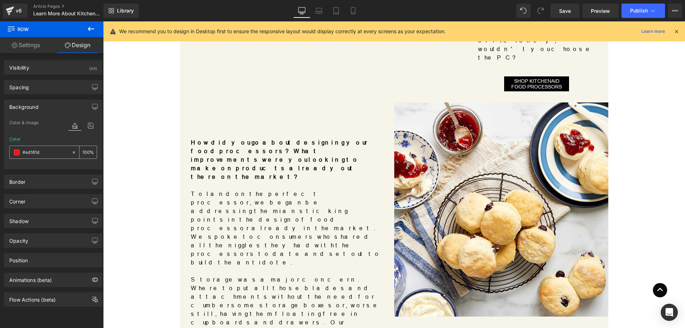
click at [48, 147] on div "#ed161d" at bounding box center [41, 152] width 62 height 12
click at [47, 152] on input "#ed161d" at bounding box center [45, 152] width 46 height 8
paste input "f7f5e9"
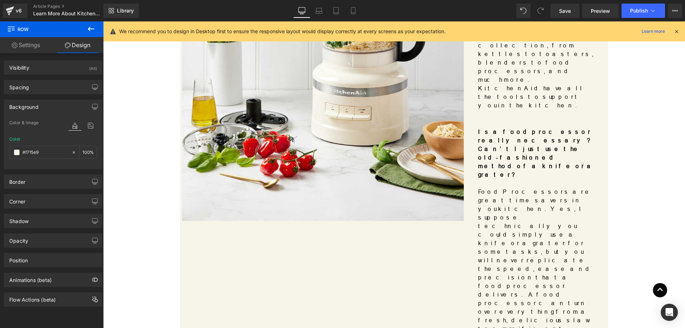
scroll to position [0, 0]
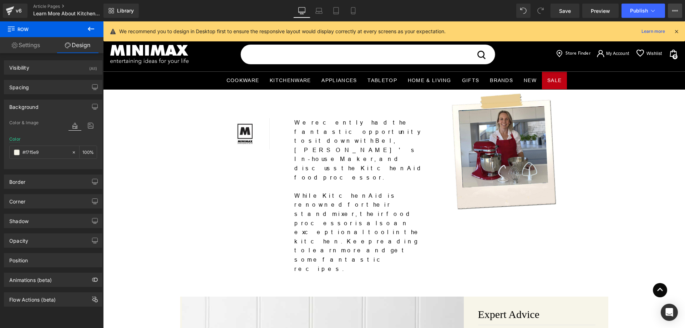
type input "#f7f5e9"
click at [673, 13] on icon at bounding box center [675, 11] width 6 height 6
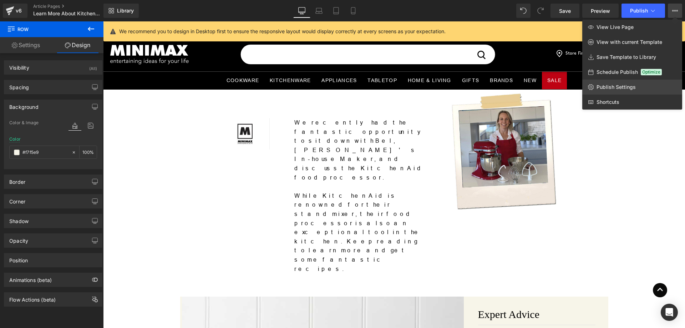
click at [632, 85] on span "Publish Settings" at bounding box center [615, 87] width 39 height 6
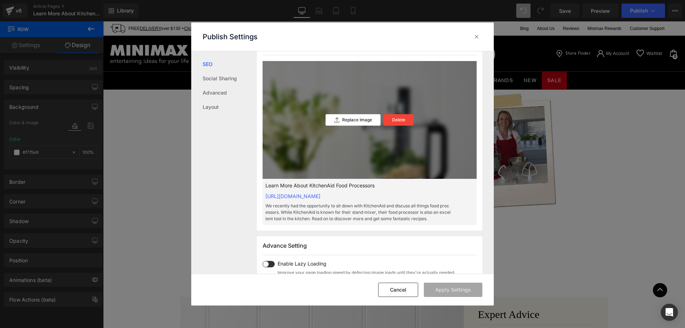
scroll to position [72, 0]
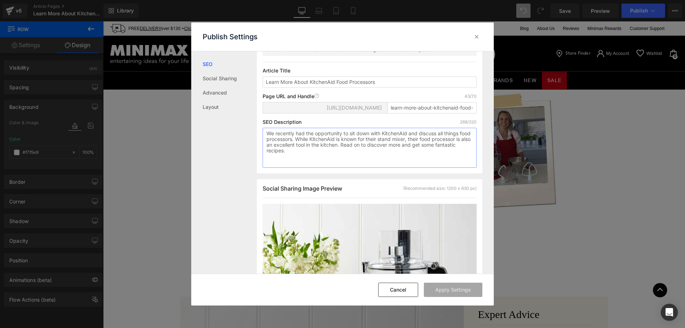
drag, startPoint x: 276, startPoint y: 141, endPoint x: 297, endPoint y: 139, distance: 21.1
click at [297, 139] on textarea "We recently had the opportunity to sit down with KitchenAid and discuss all thi…" at bounding box center [369, 148] width 214 height 40
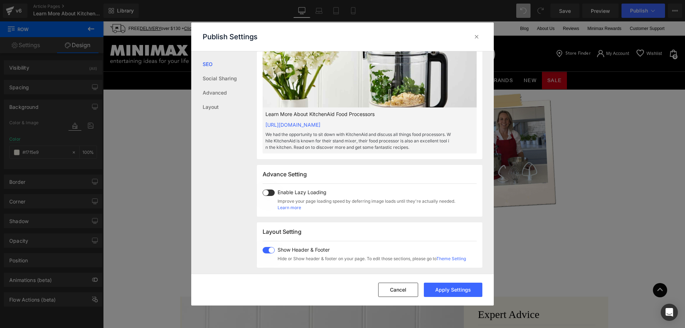
scroll to position [357, 0]
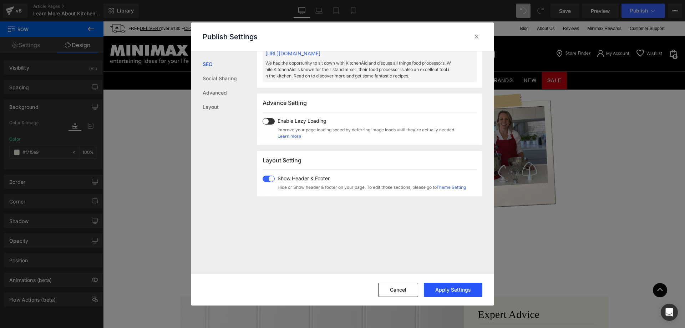
type textarea "We had the opportunity to sit down with KitchenAid and discuss all things food …"
click at [453, 290] on button "Apply Settings" at bounding box center [453, 289] width 58 height 14
drag, startPoint x: 474, startPoint y: 39, endPoint x: 393, endPoint y: 25, distance: 81.7
click at [474, 39] on icon at bounding box center [476, 36] width 7 height 7
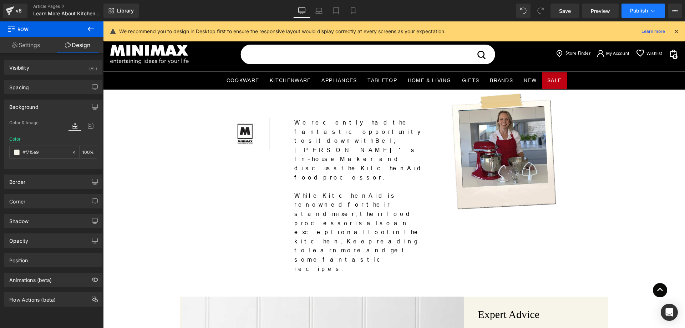
click at [638, 15] on button "Publish" at bounding box center [643, 11] width 44 height 14
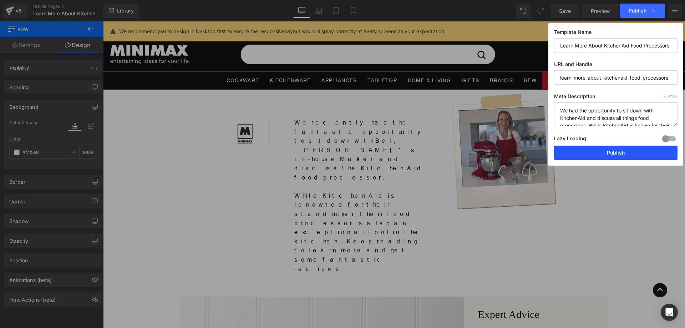
click at [609, 149] on button "Publish" at bounding box center [615, 152] width 123 height 14
